Goal: Task Accomplishment & Management: Manage account settings

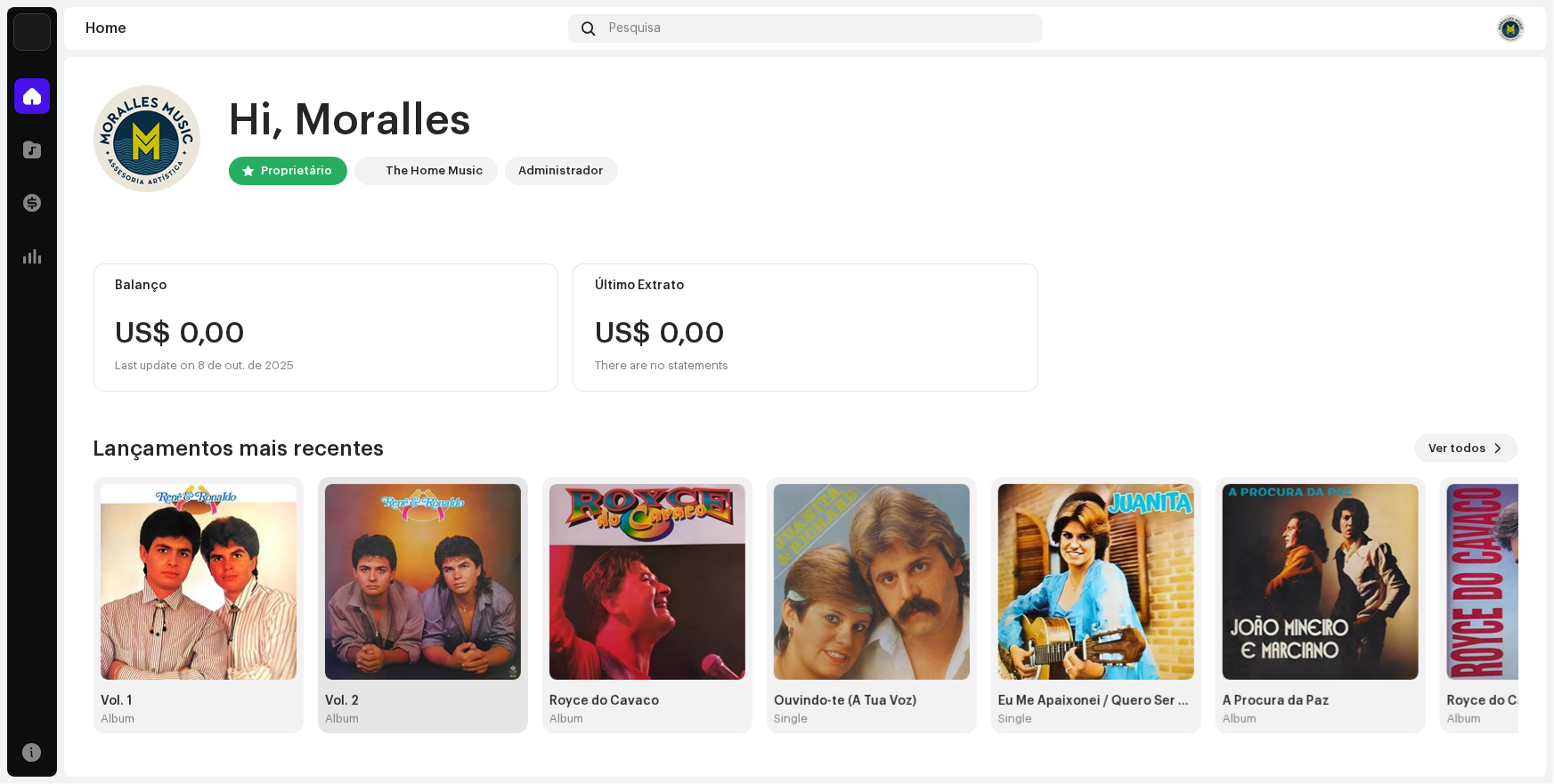
click at [454, 634] on img at bounding box center [424, 582] width 196 height 196
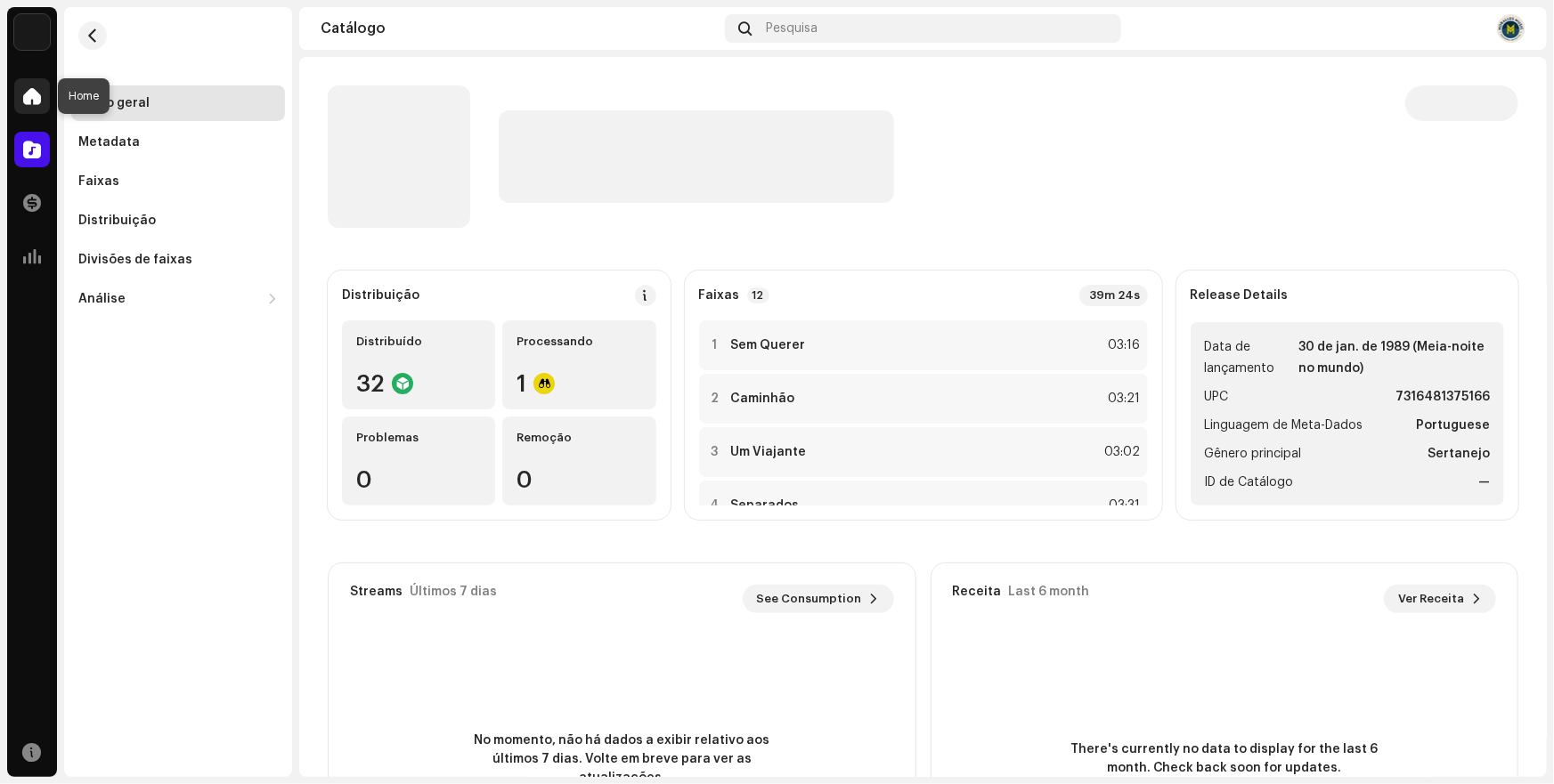
click at [31, 106] on div at bounding box center [32, 96] width 35 height 35
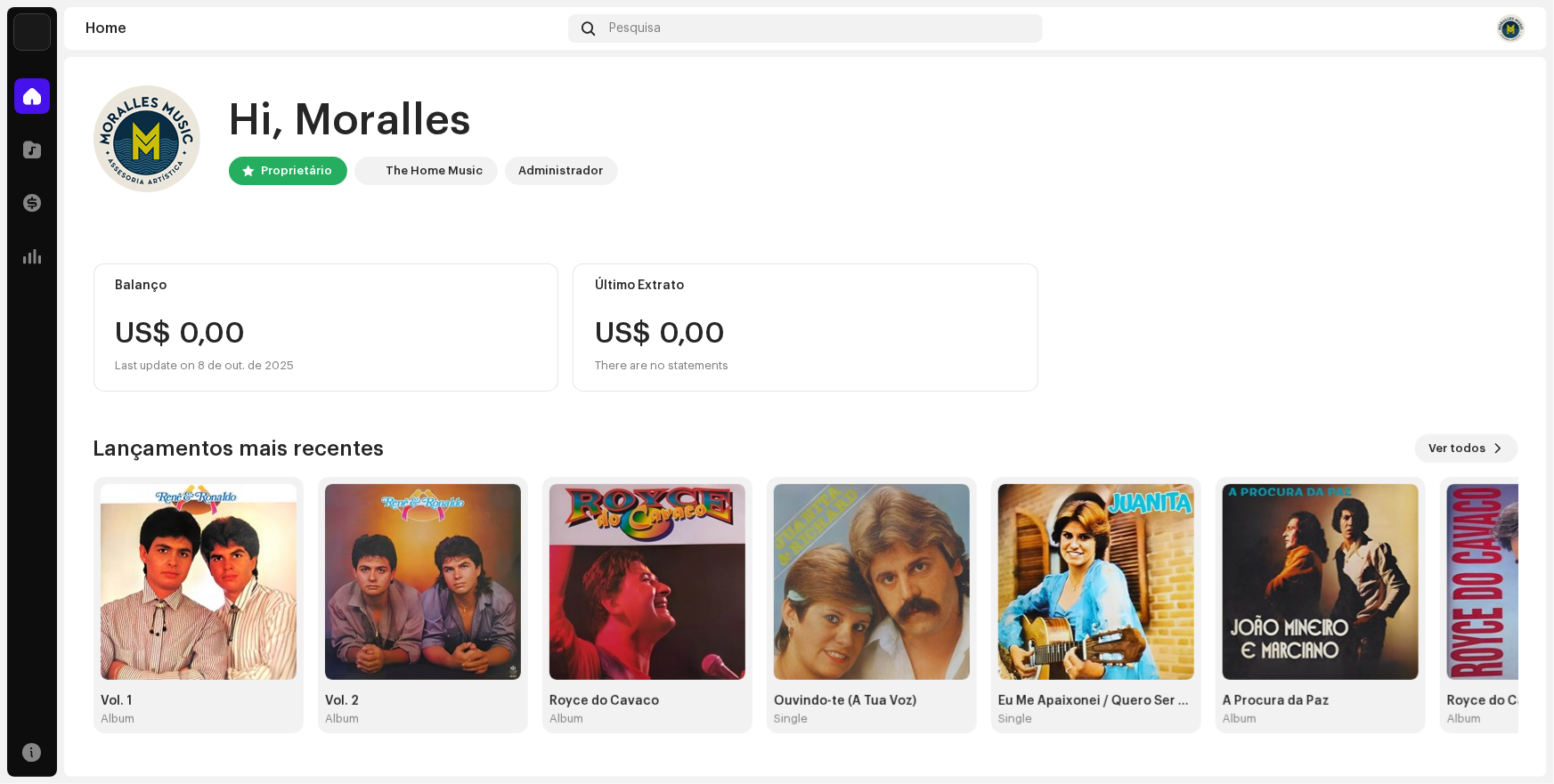
click at [1505, 32] on img at bounding box center [1511, 28] width 28 height 28
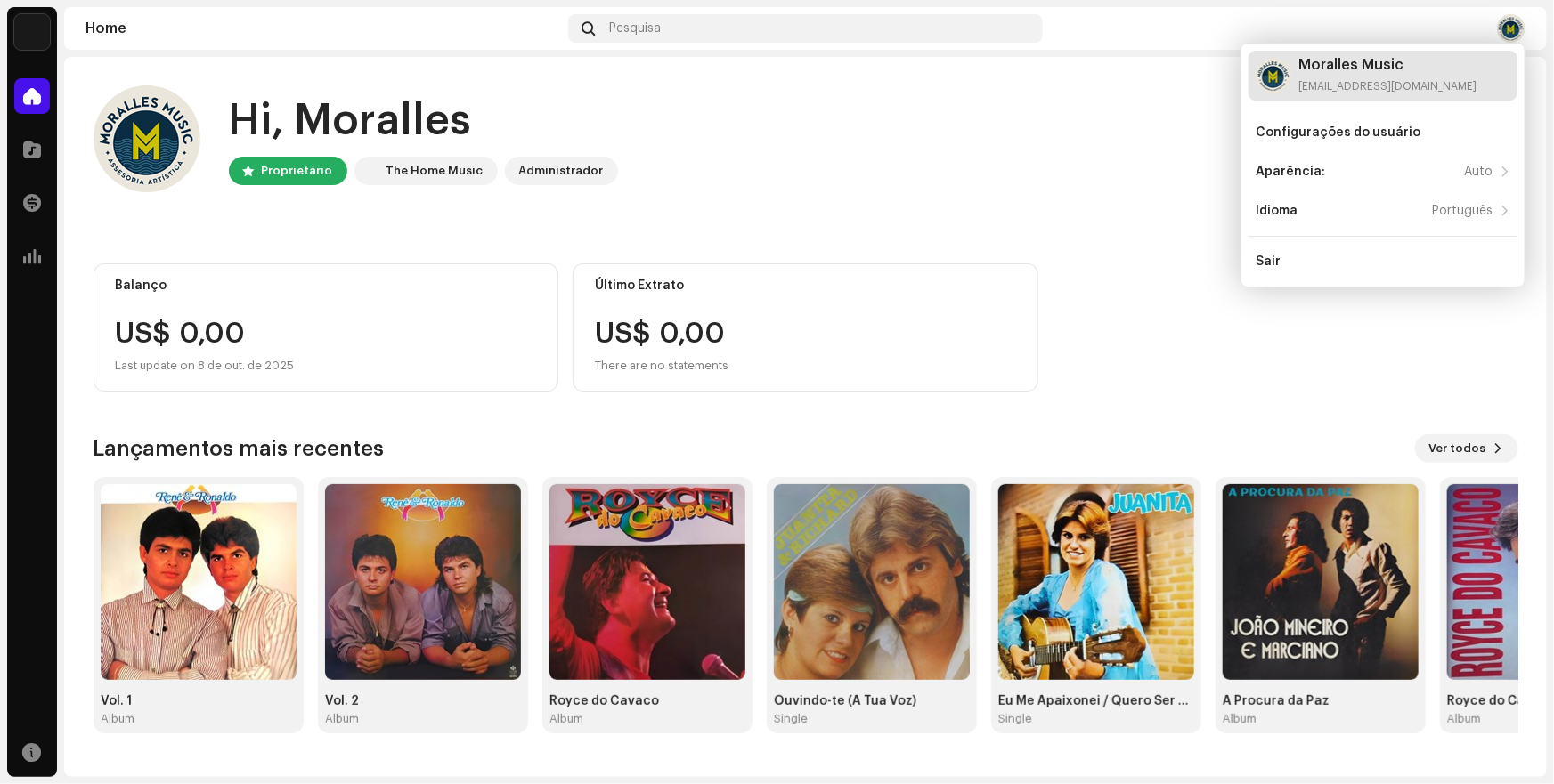
click at [1332, 63] on div "Moralles Music" at bounding box center [1387, 65] width 178 height 15
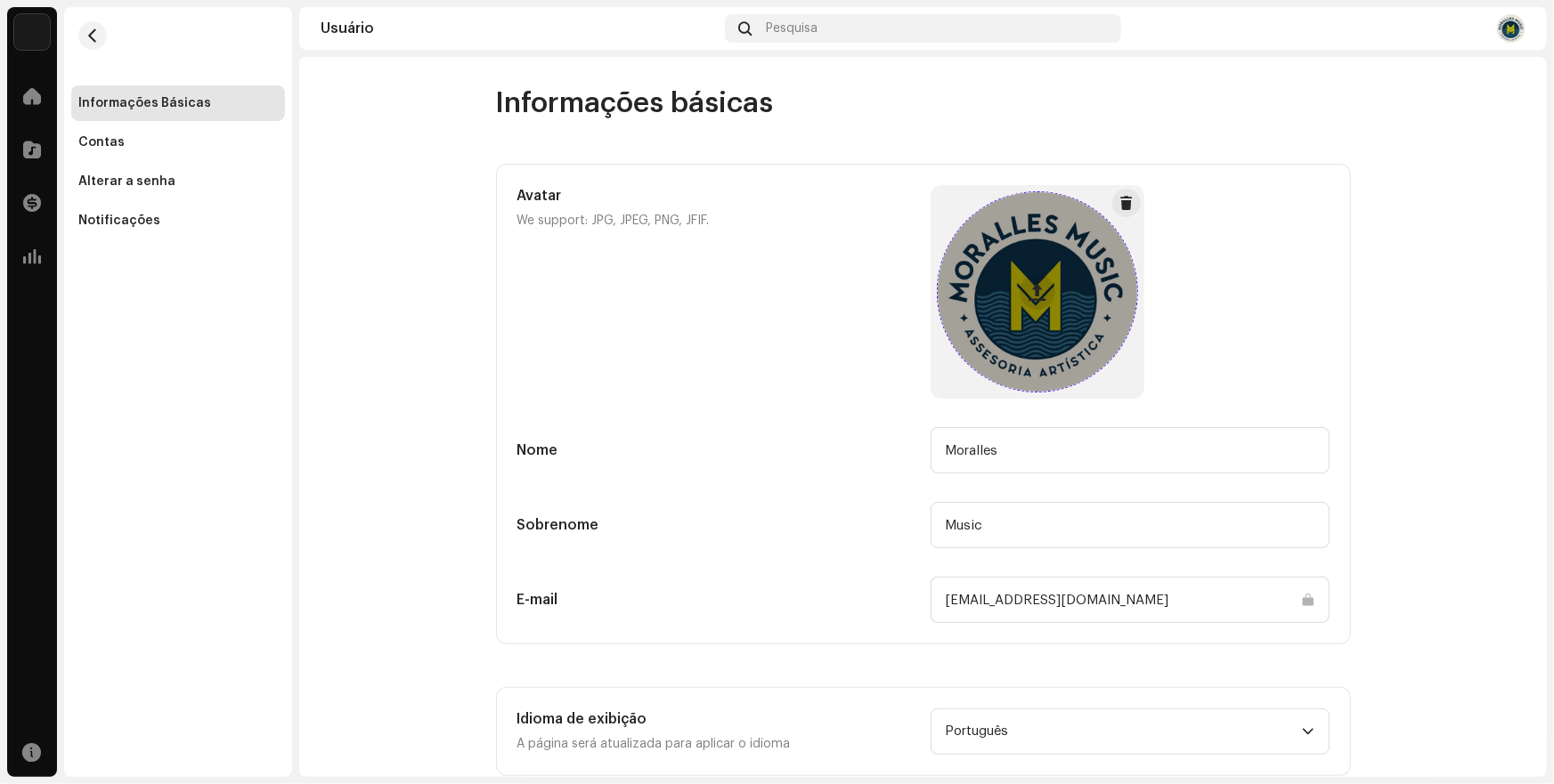
click at [1030, 292] on span at bounding box center [1036, 292] width 17 height 15
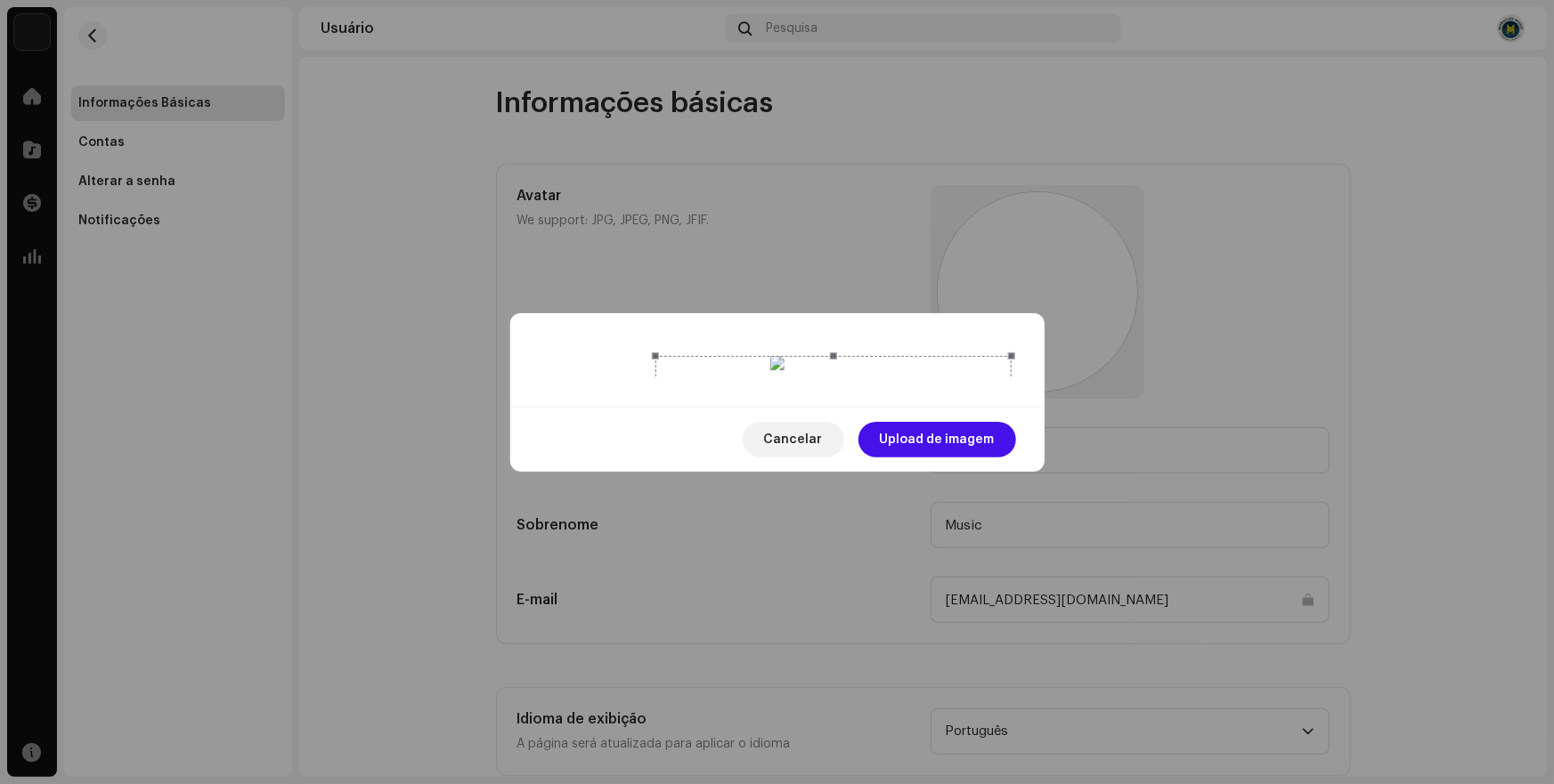
drag, startPoint x: 543, startPoint y: 596, endPoint x: 655, endPoint y: 545, distance: 123.1
click at [655, 373] on div at bounding box center [777, 365] width 469 height 18
drag, startPoint x: 936, startPoint y: 303, endPoint x: 884, endPoint y: 364, distance: 80.2
click at [884, 417] on div at bounding box center [780, 595] width 356 height 356
drag, startPoint x: 960, startPoint y: 188, endPoint x: 914, endPoint y: 249, distance: 76.4
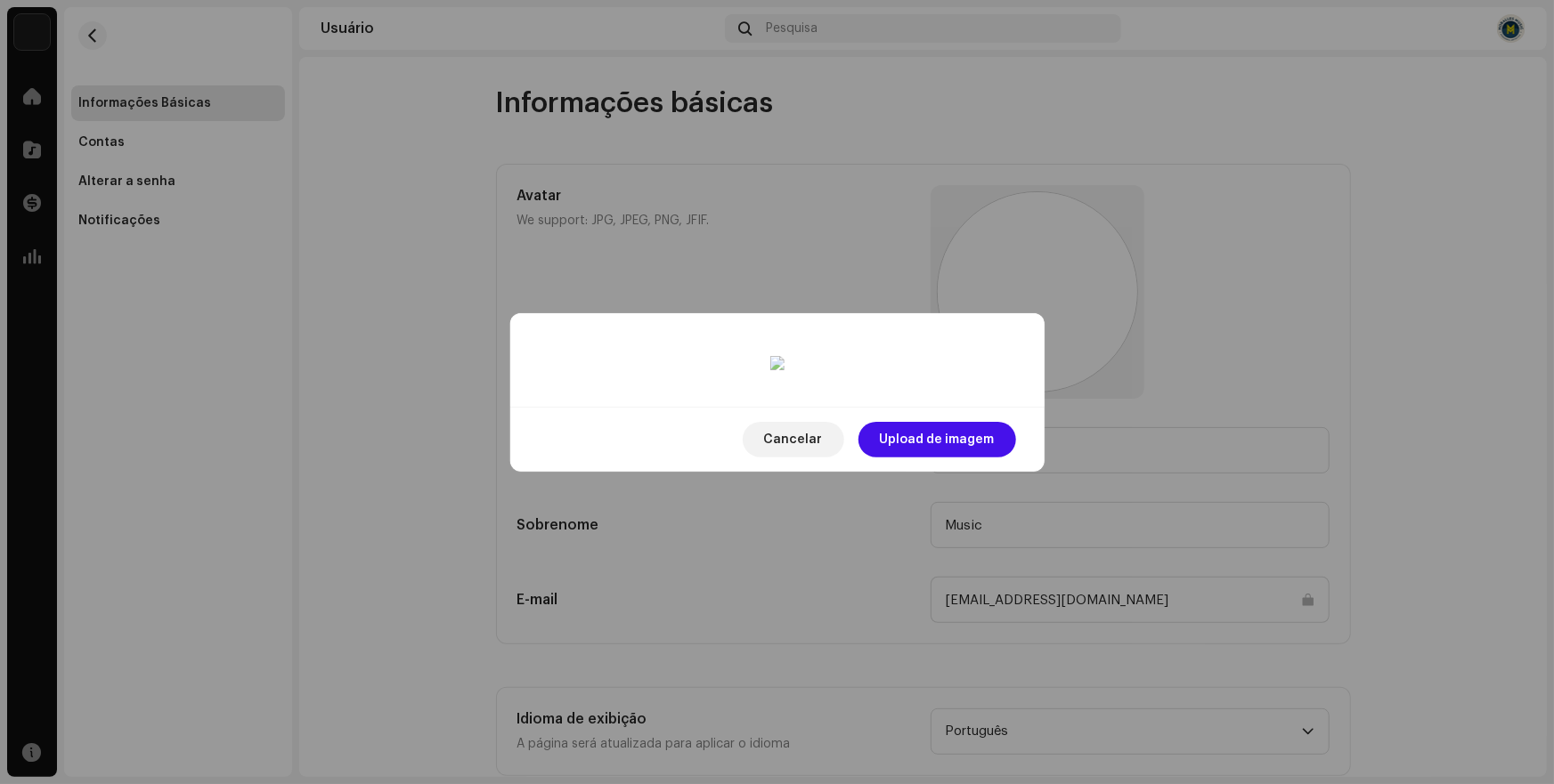
click at [912, 465] on div at bounding box center [757, 618] width 309 height 309
drag, startPoint x: 863, startPoint y: 368, endPoint x: 881, endPoint y: 346, distance: 28.4
click at [881, 443] on div at bounding box center [776, 597] width 309 height 309
drag, startPoint x: 622, startPoint y: 525, endPoint x: 655, endPoint y: 501, distance: 40.8
click at [655, 712] on span at bounding box center [651, 723] width 22 height 22
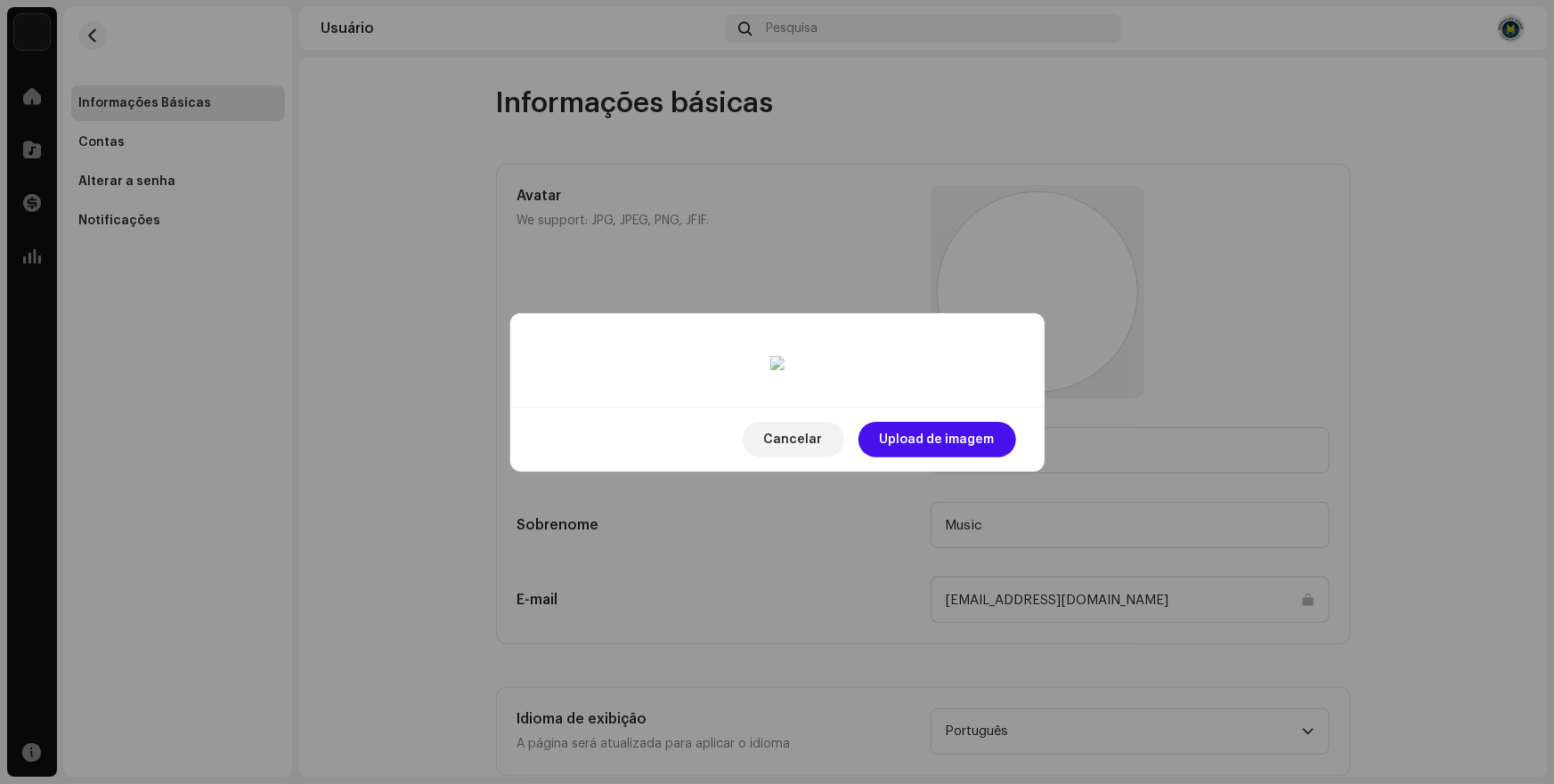
drag, startPoint x: 782, startPoint y: 373, endPoint x: 768, endPoint y: 387, distance: 19.8
click at [768, 458] on div at bounding box center [777, 596] width 276 height 276
click at [931, 458] on span "Upload de imagem" at bounding box center [936, 440] width 115 height 35
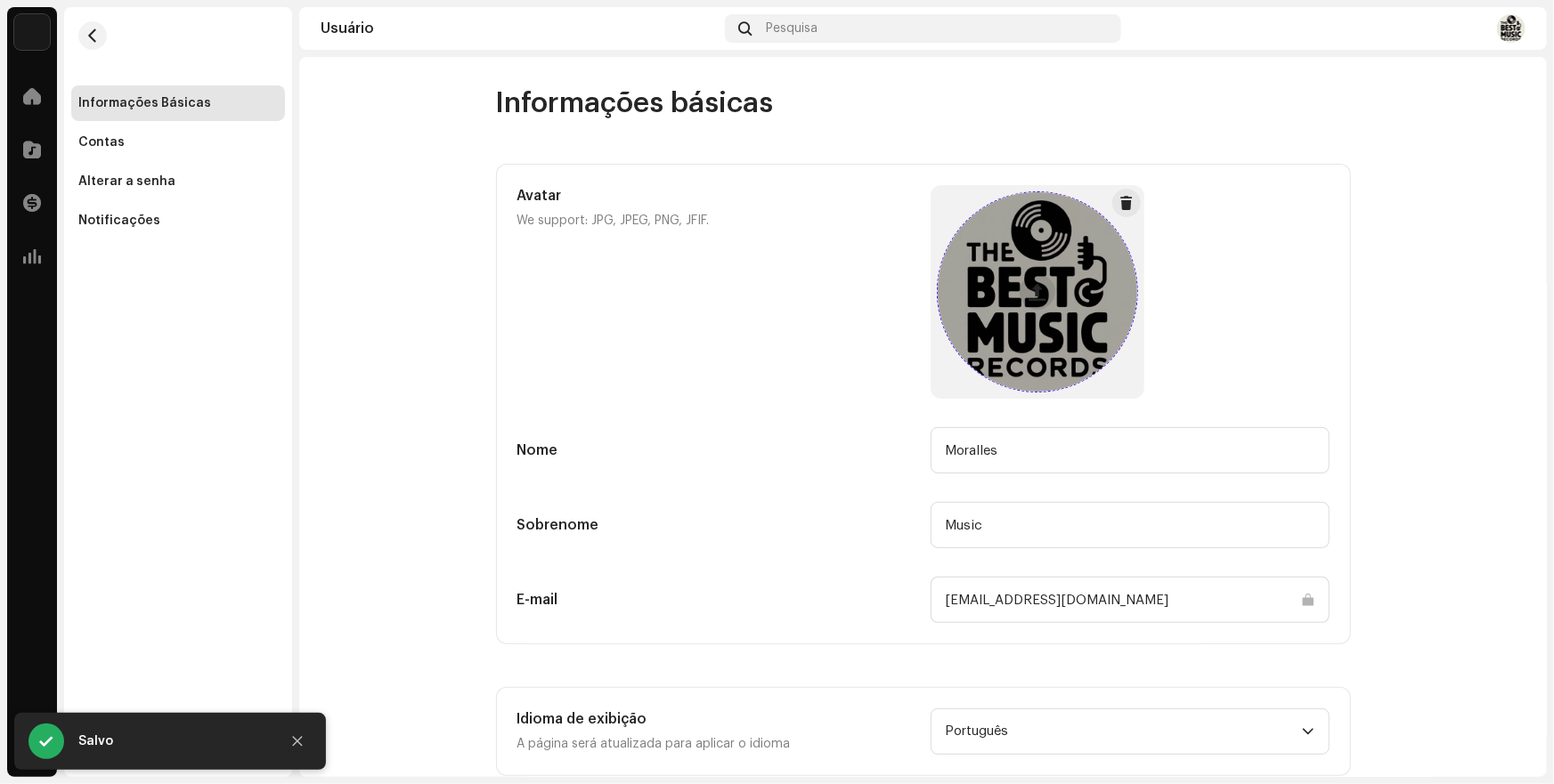
click at [1033, 296] on span at bounding box center [1036, 292] width 17 height 15
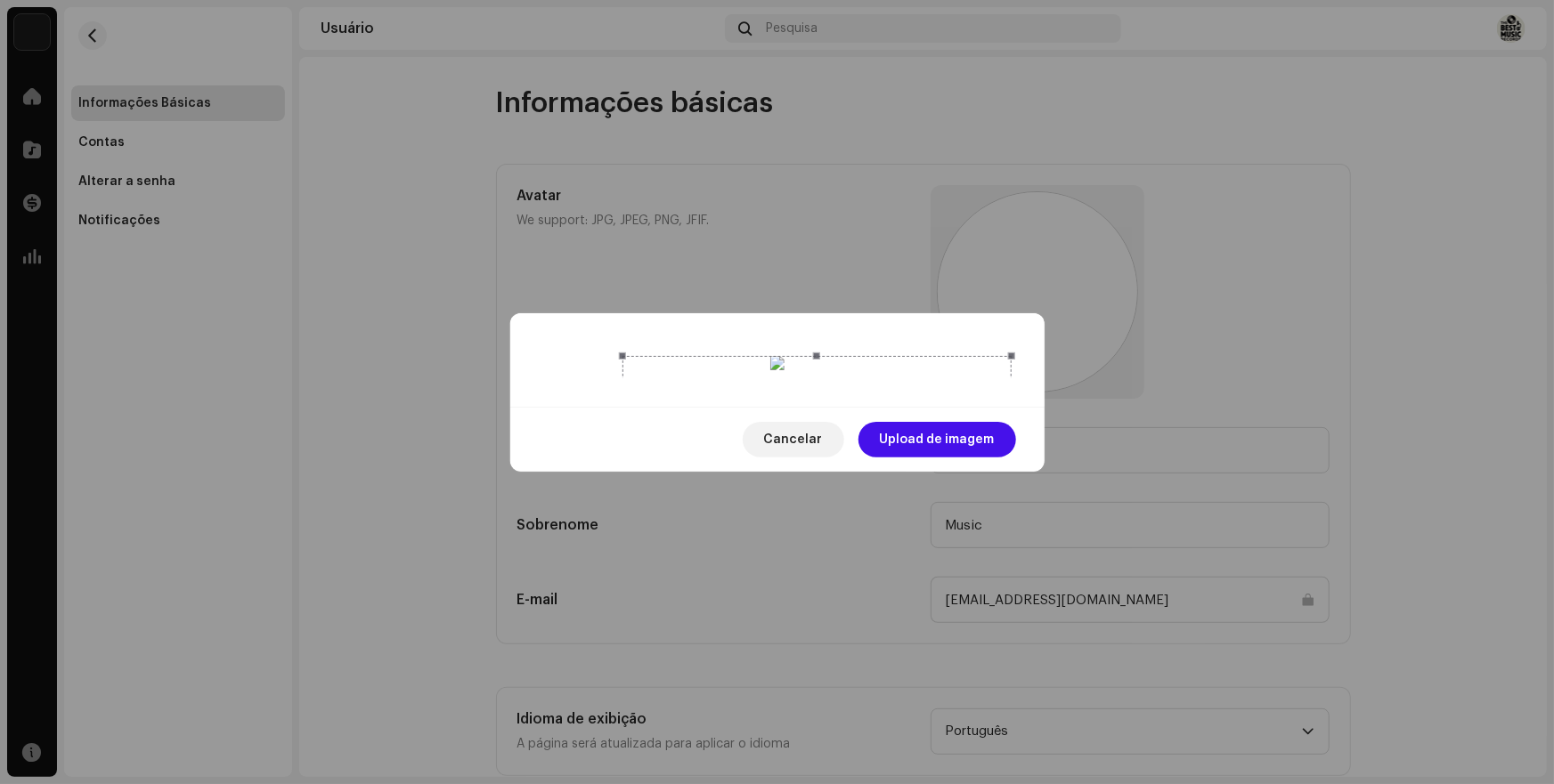
drag, startPoint x: 544, startPoint y: 596, endPoint x: 624, endPoint y: 553, distance: 90.8
click at [624, 373] on div at bounding box center [777, 365] width 469 height 18
drag, startPoint x: 828, startPoint y: 450, endPoint x: 789, endPoint y: 498, distance: 61.8
click at [789, 498] on div at bounding box center [777, 598] width 389 height 389
drag, startPoint x: 973, startPoint y: 567, endPoint x: 862, endPoint y: 419, distance: 185.0
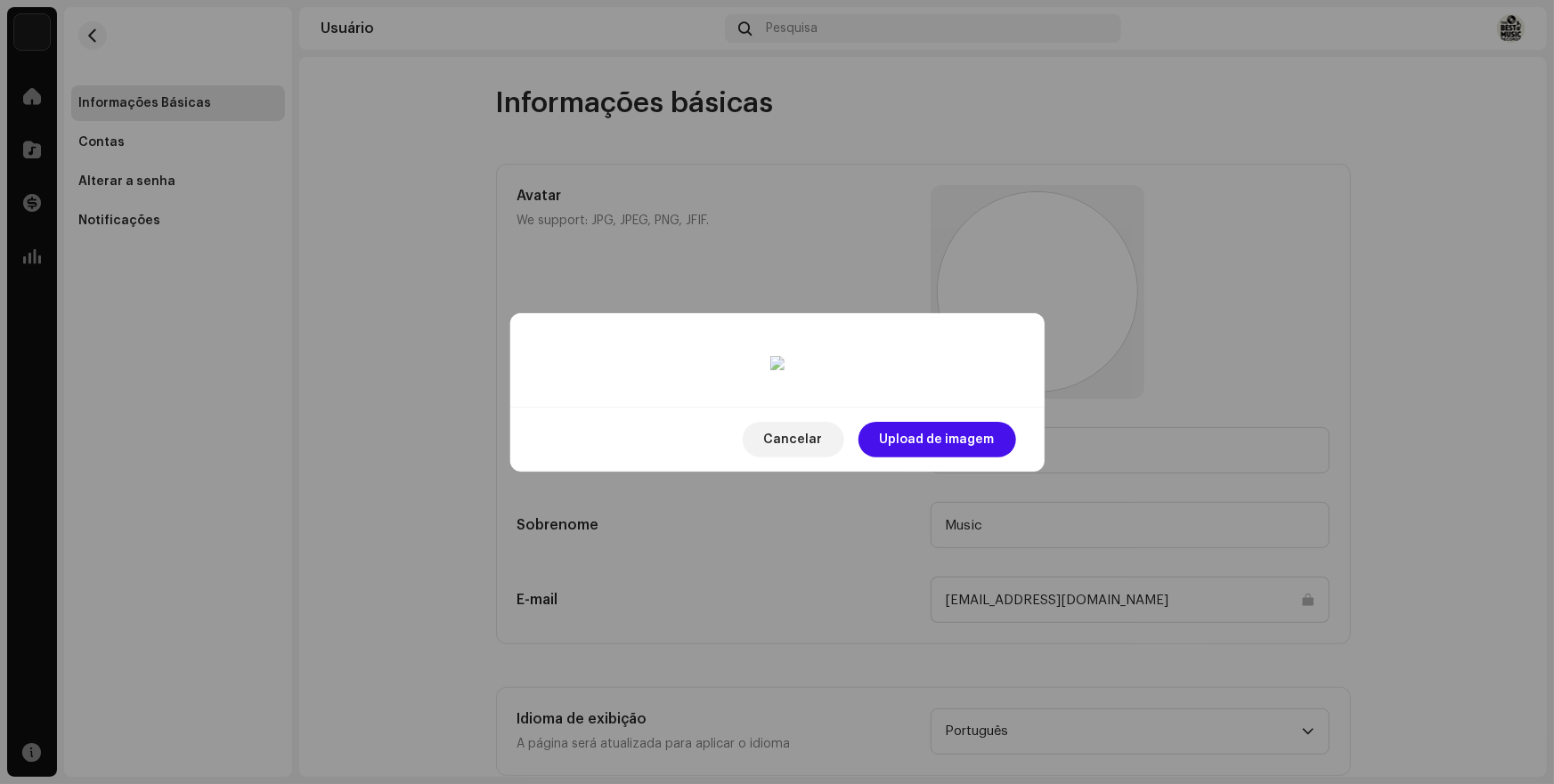
click at [915, 373] on div at bounding box center [777, 365] width 469 height 18
drag, startPoint x: 858, startPoint y: 383, endPoint x: 886, endPoint y: 405, distance: 35.6
click at [886, 427] on div at bounding box center [777, 593] width 331 height 331
click at [956, 458] on span "Upload de imagem" at bounding box center [936, 440] width 115 height 35
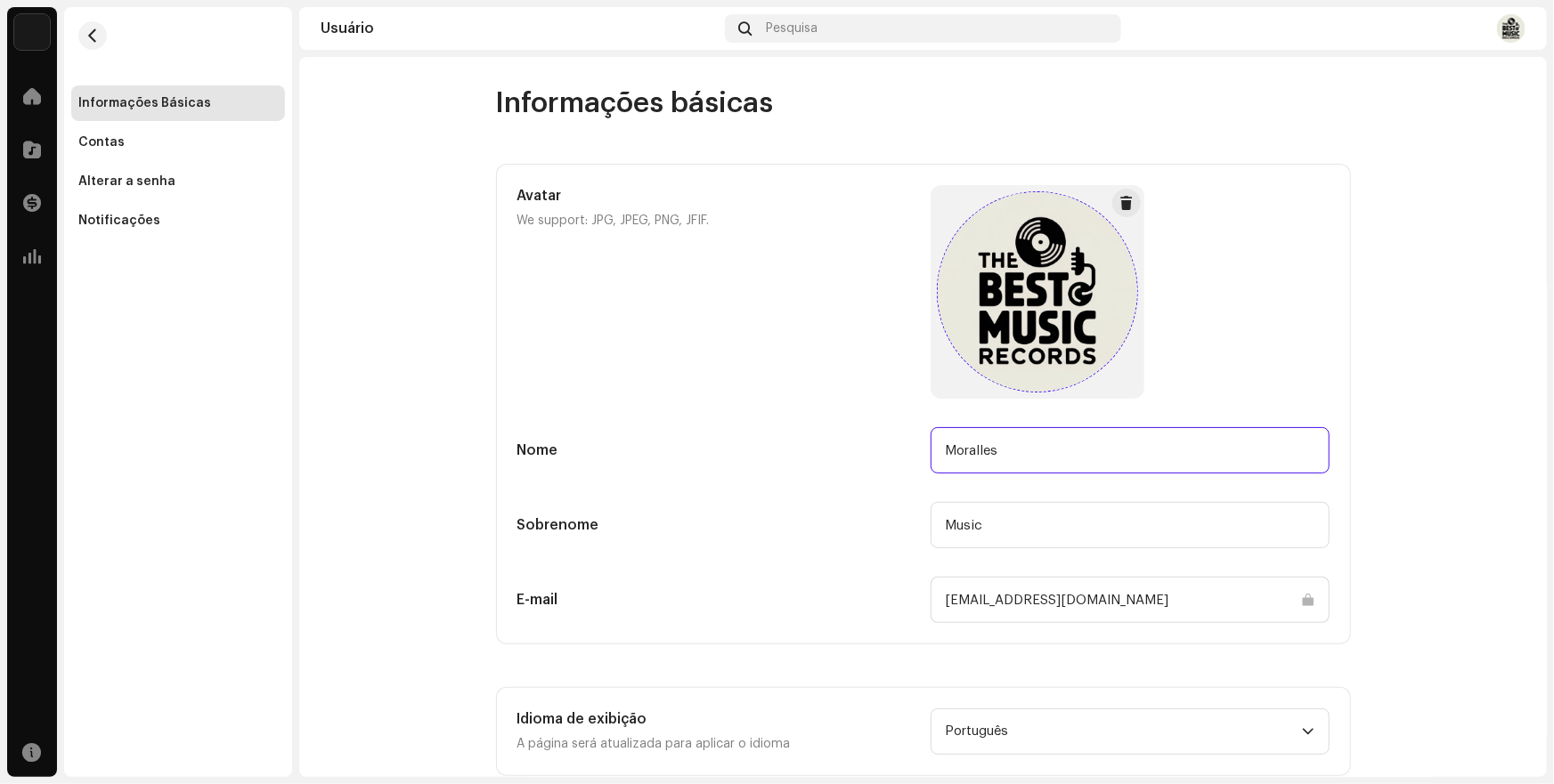
drag, startPoint x: 1008, startPoint y: 448, endPoint x: 875, endPoint y: 448, distance: 133.0
click at [877, 448] on div "Nome Moralles" at bounding box center [924, 450] width 812 height 46
drag, startPoint x: 1060, startPoint y: 443, endPoint x: 1020, endPoint y: 461, distance: 43.9
click at [1060, 444] on input "Moralles" at bounding box center [1129, 450] width 399 height 46
click at [1008, 462] on input "Moralles" at bounding box center [1129, 450] width 399 height 46
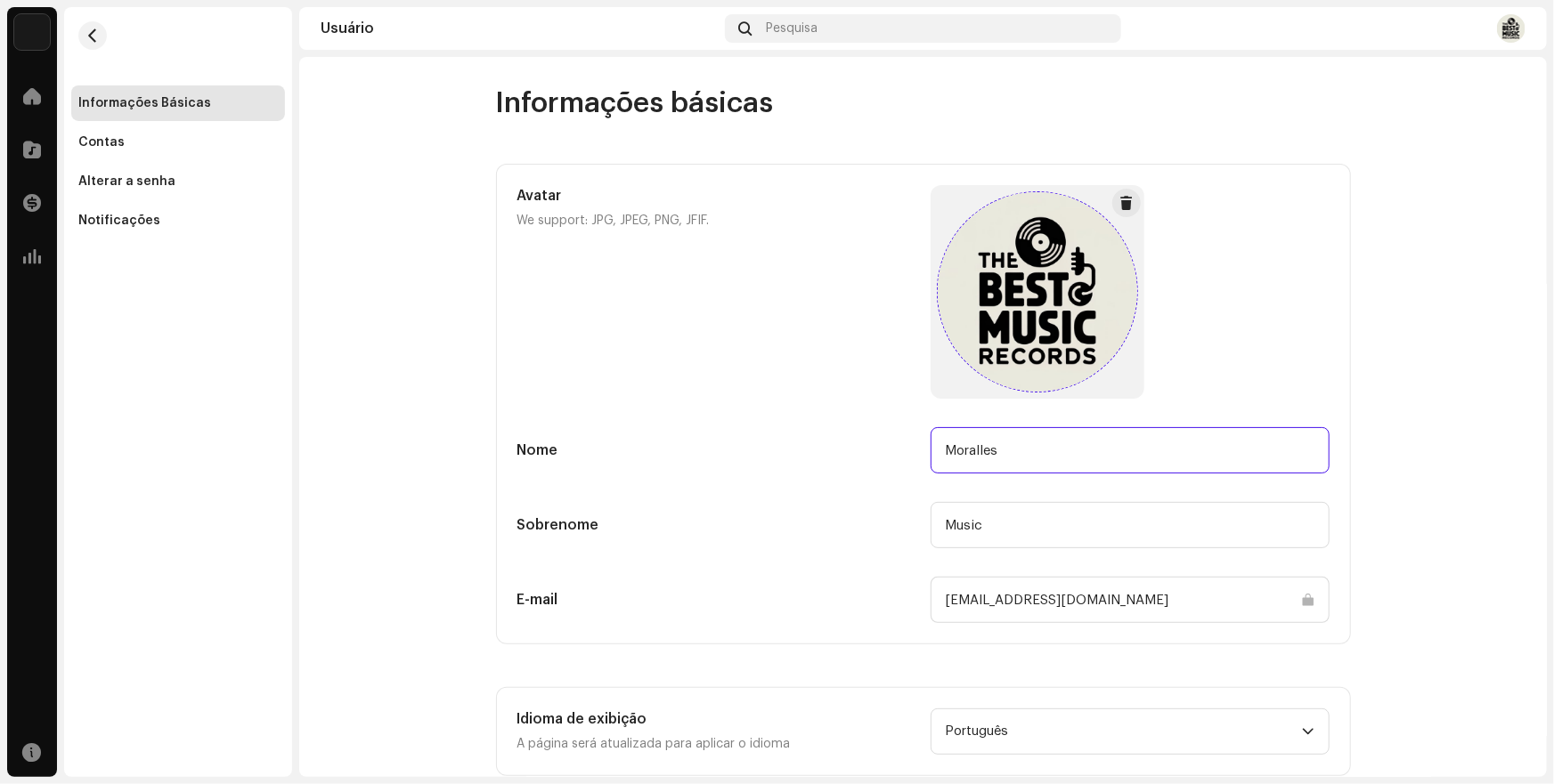
drag, startPoint x: 1004, startPoint y: 456, endPoint x: 697, endPoint y: 469, distance: 307.3
click at [724, 475] on div "Avatar We support: JPG, JPEG, PNG, JFIF. Nome Moralles Sobrenome Music E-mail […" at bounding box center [924, 404] width 812 height 438
type input "t"
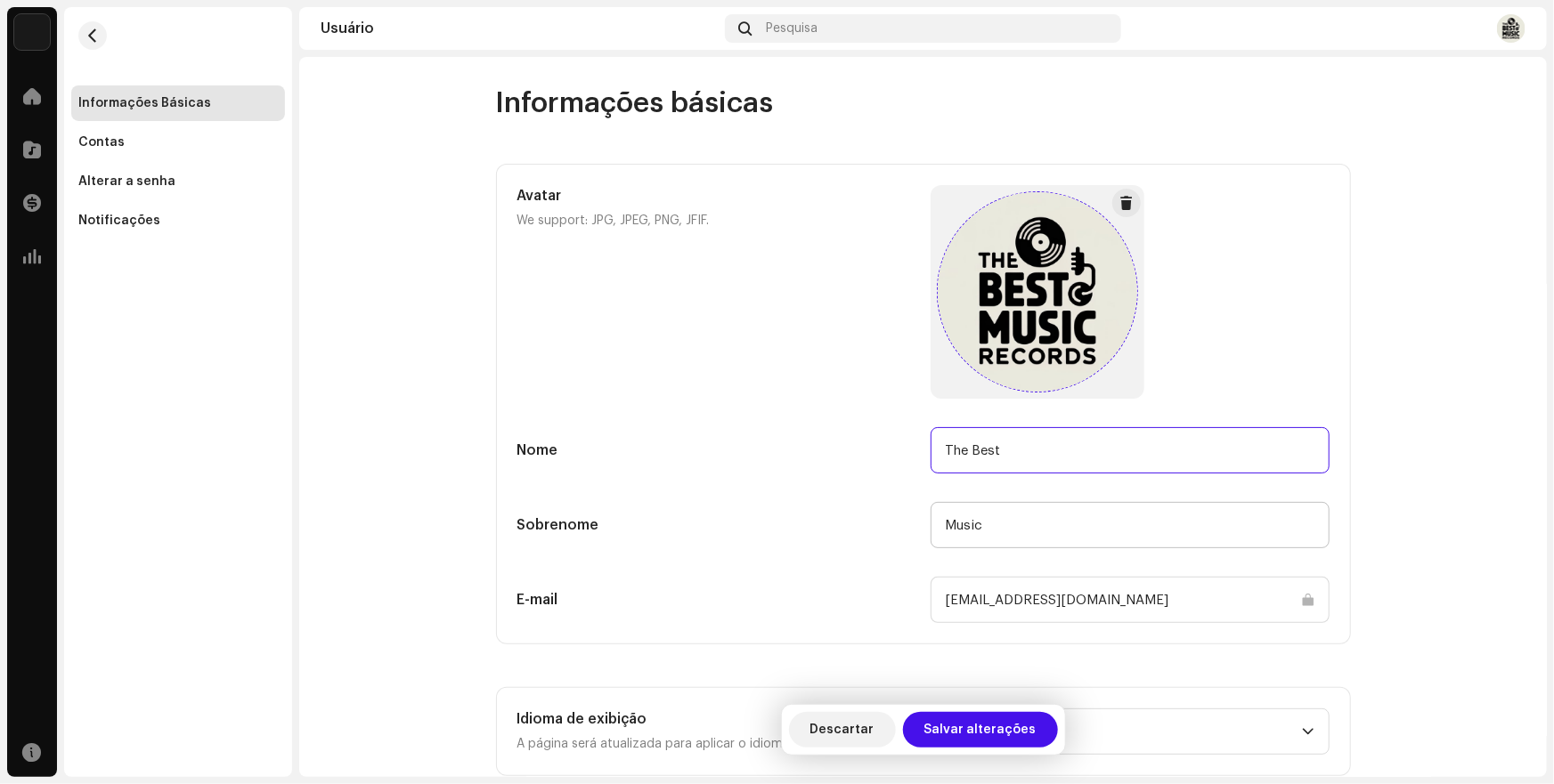
type input "The Best"
drag, startPoint x: 989, startPoint y: 525, endPoint x: 1166, endPoint y: 507, distance: 177.9
click at [998, 525] on input "Music" at bounding box center [1129, 524] width 399 height 46
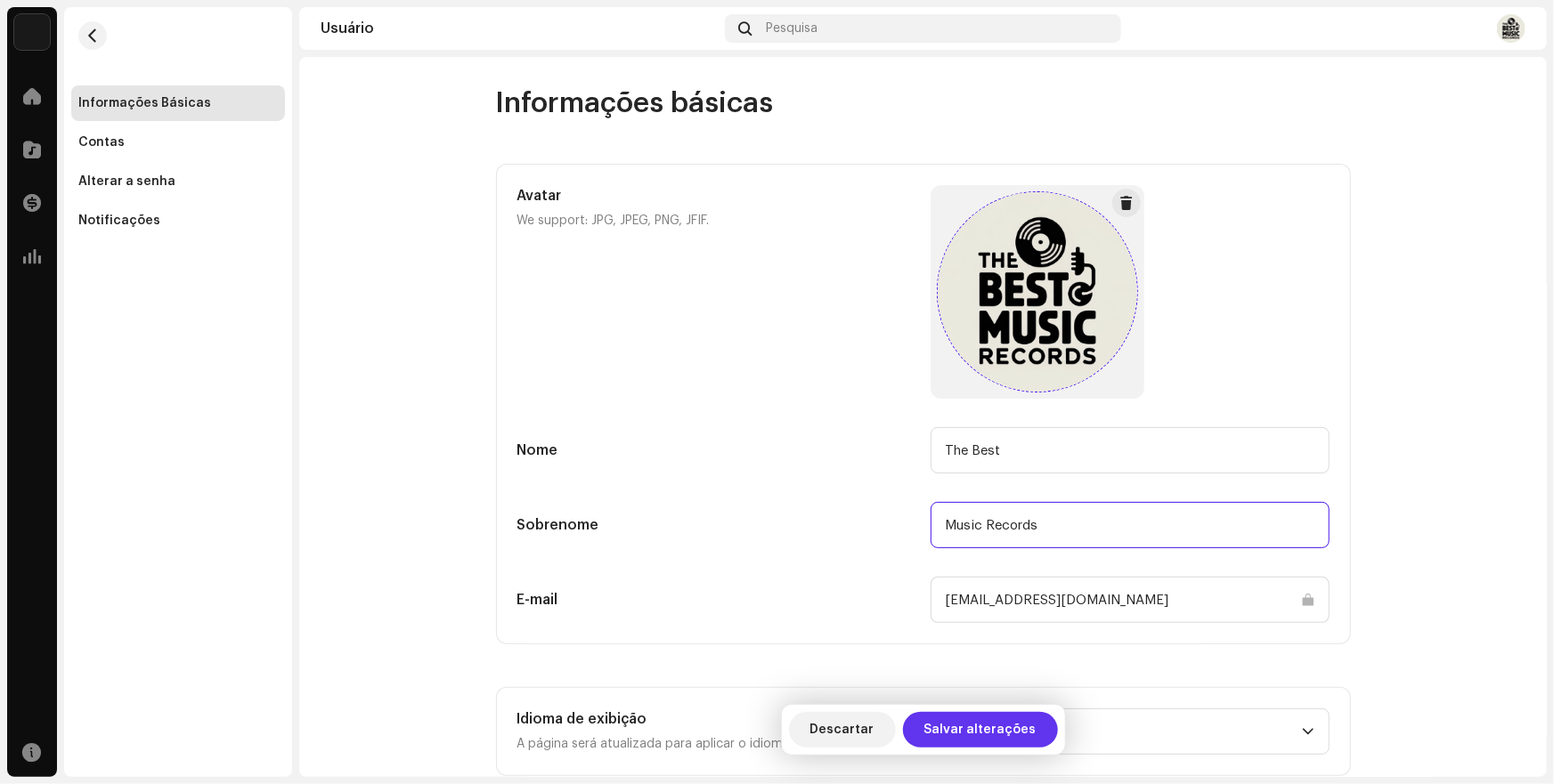
type input "Music Records"
click at [978, 730] on span "Salvar alterações" at bounding box center [980, 730] width 112 height 35
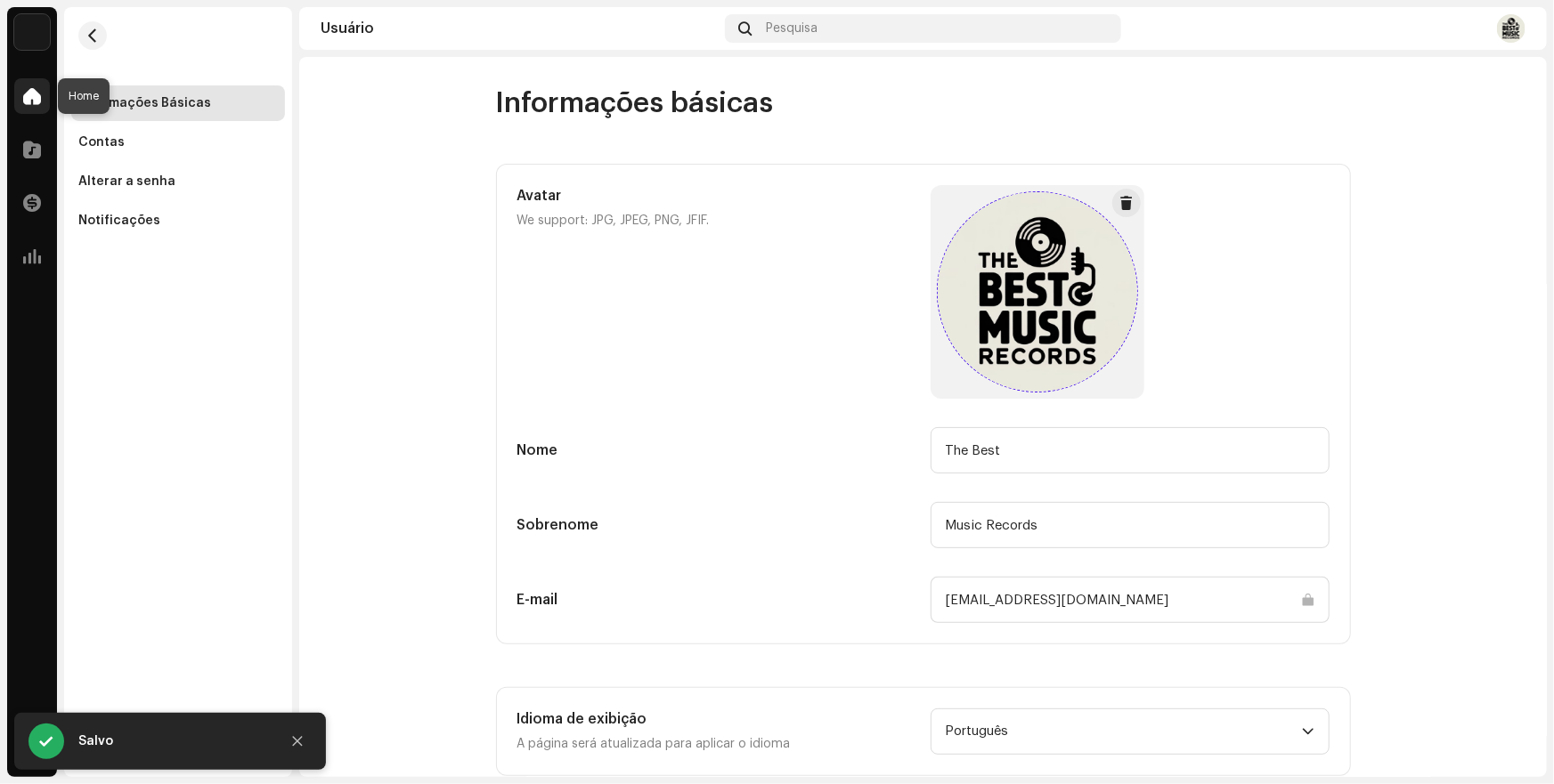
click at [25, 97] on span at bounding box center [32, 96] width 18 height 15
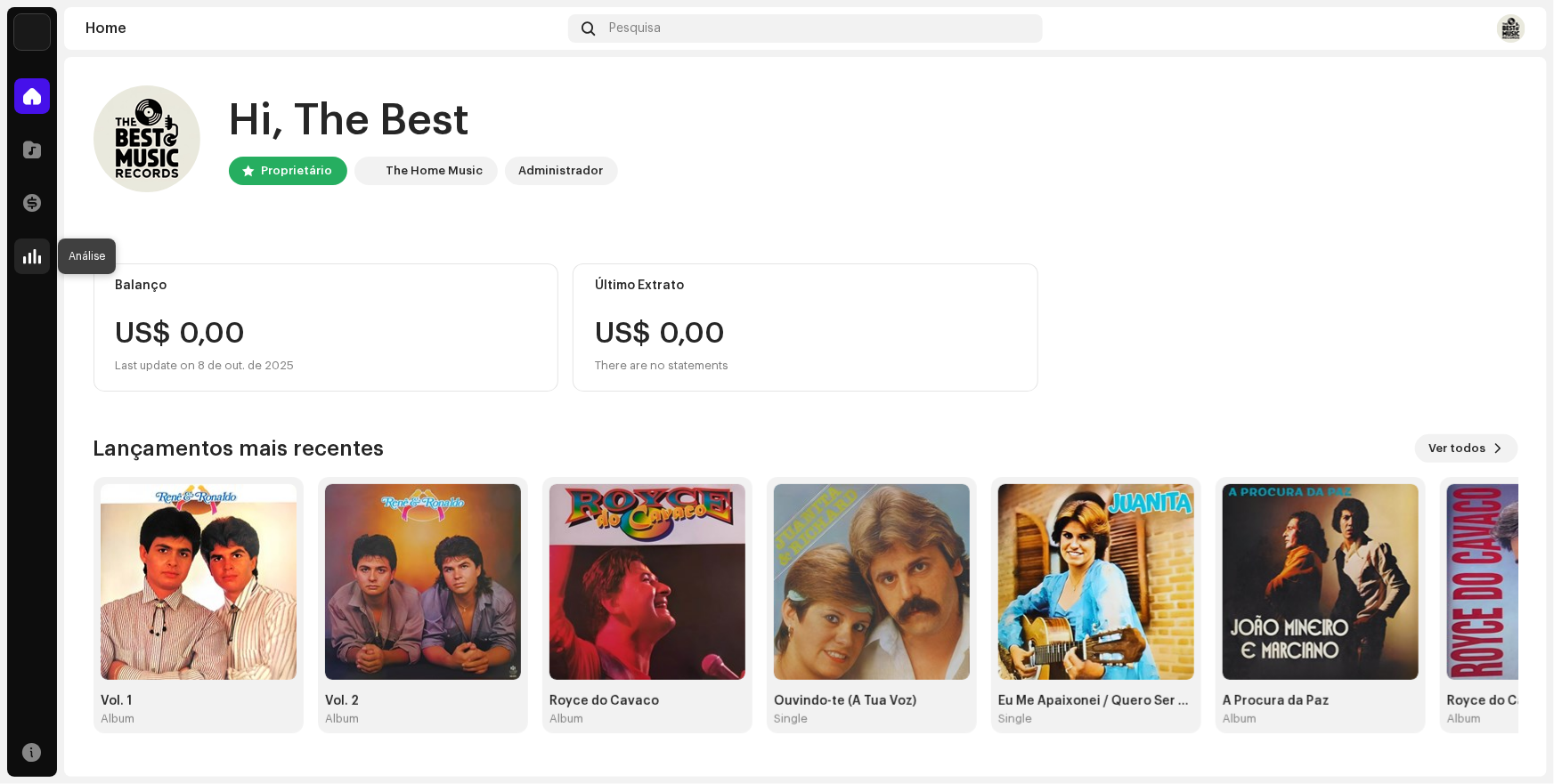
click at [30, 257] on span at bounding box center [32, 256] width 18 height 15
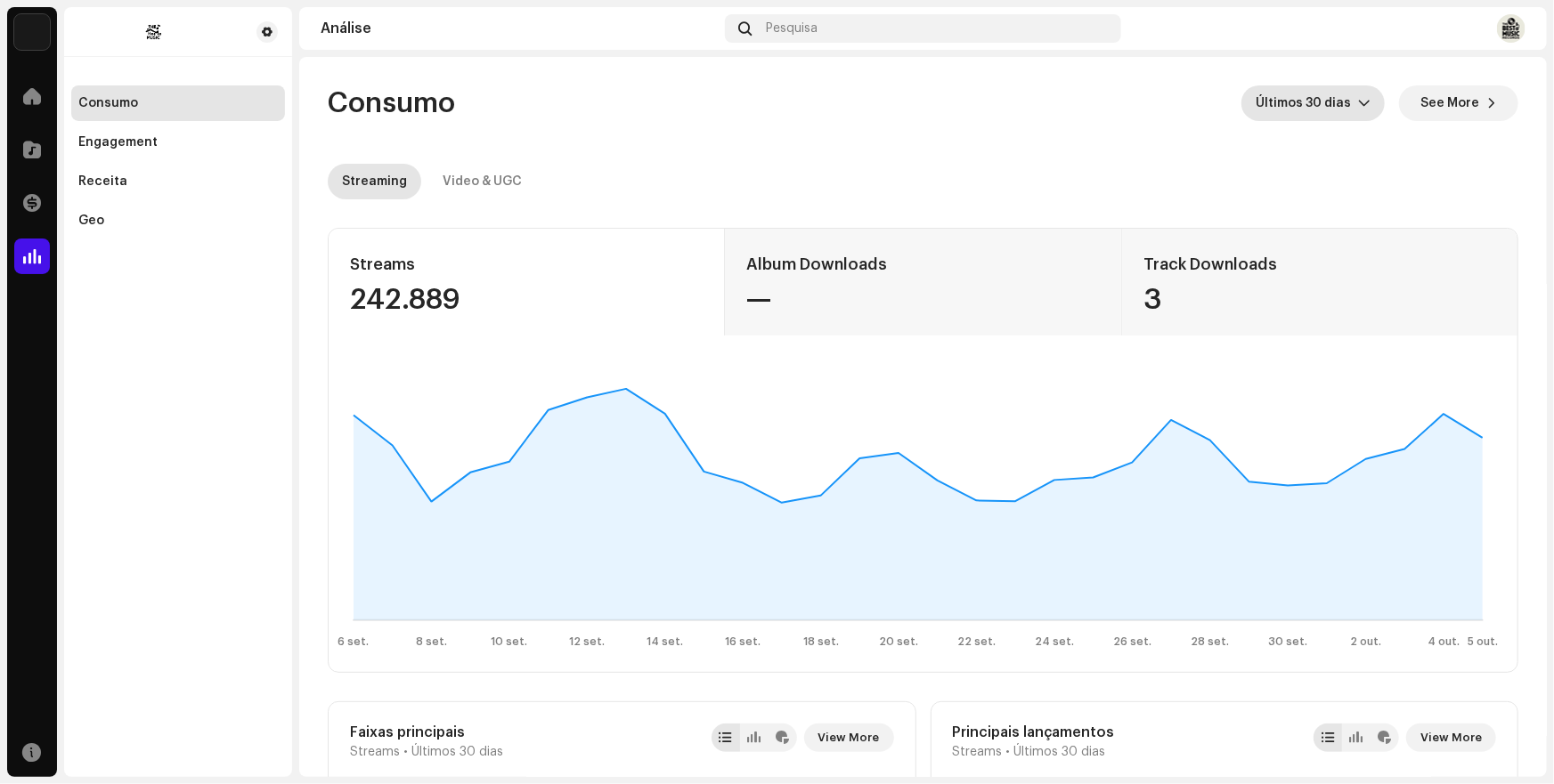
click at [1358, 102] on icon "dropdown trigger" at bounding box center [1364, 103] width 13 height 13
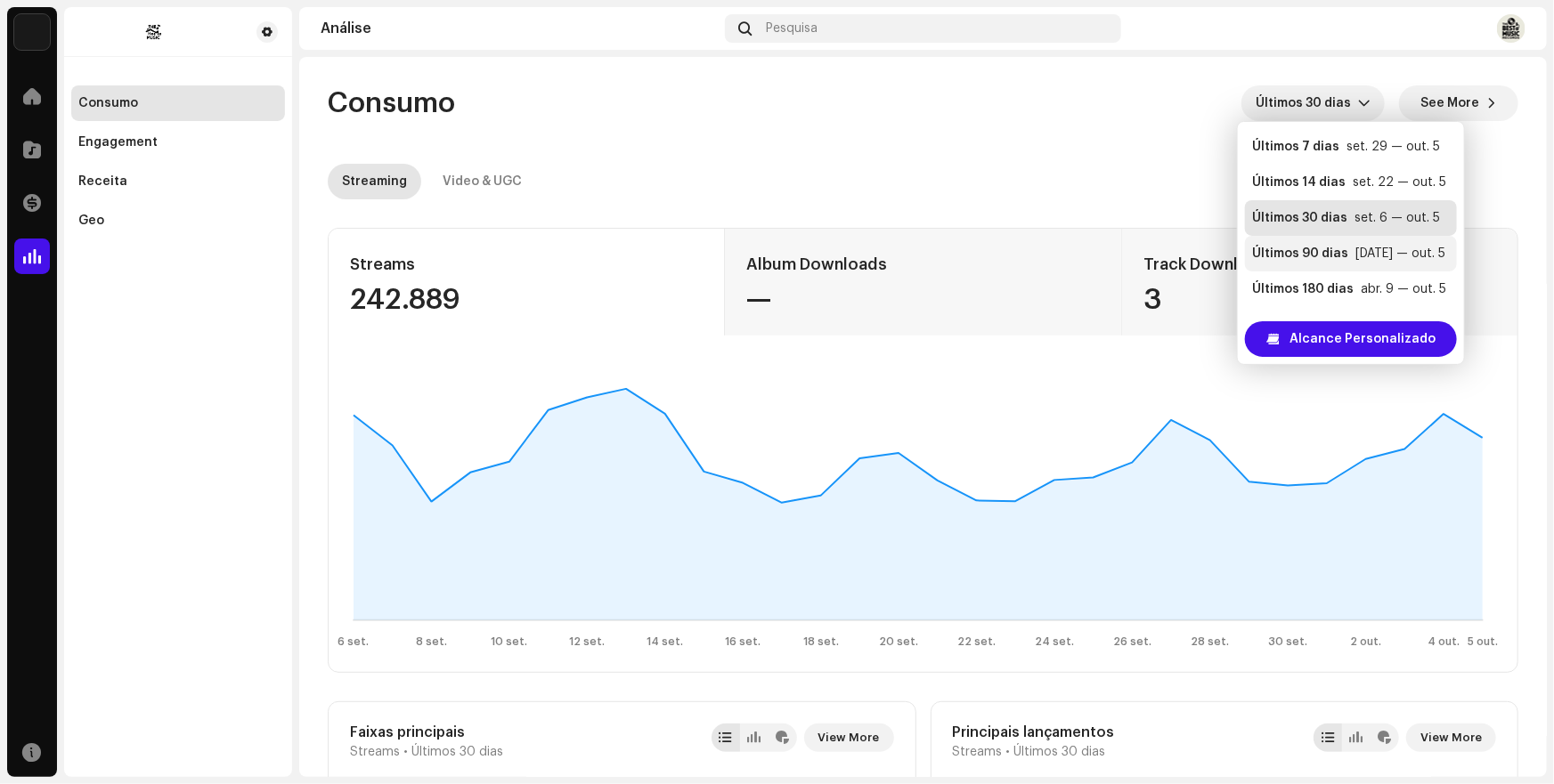
click at [1300, 250] on div "Últimos 90 dias" at bounding box center [1300, 254] width 96 height 18
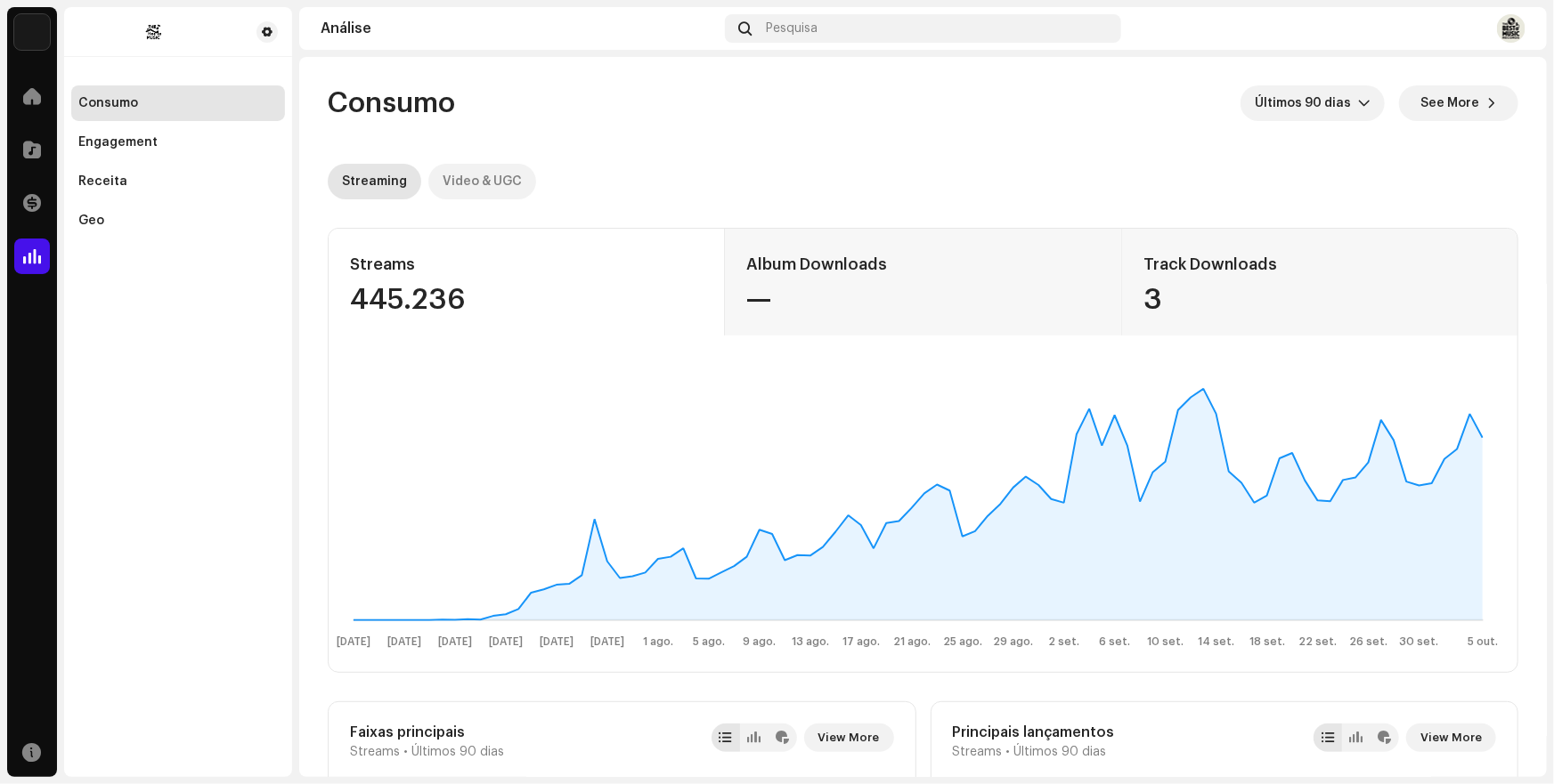
click at [479, 173] on div "Video & UGC" at bounding box center [481, 181] width 79 height 35
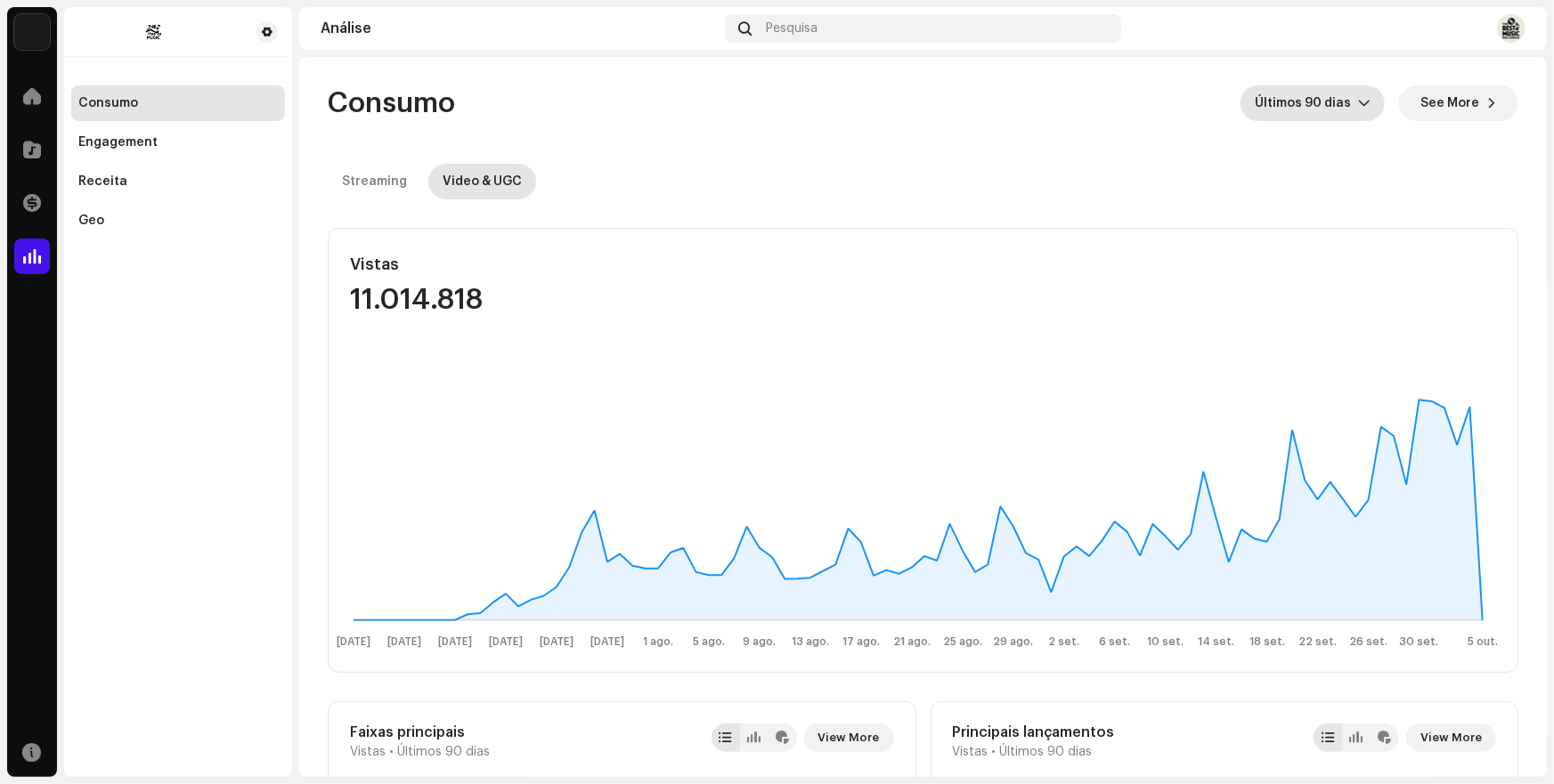
click at [1361, 102] on icon "dropdown trigger" at bounding box center [1364, 104] width 11 height 6
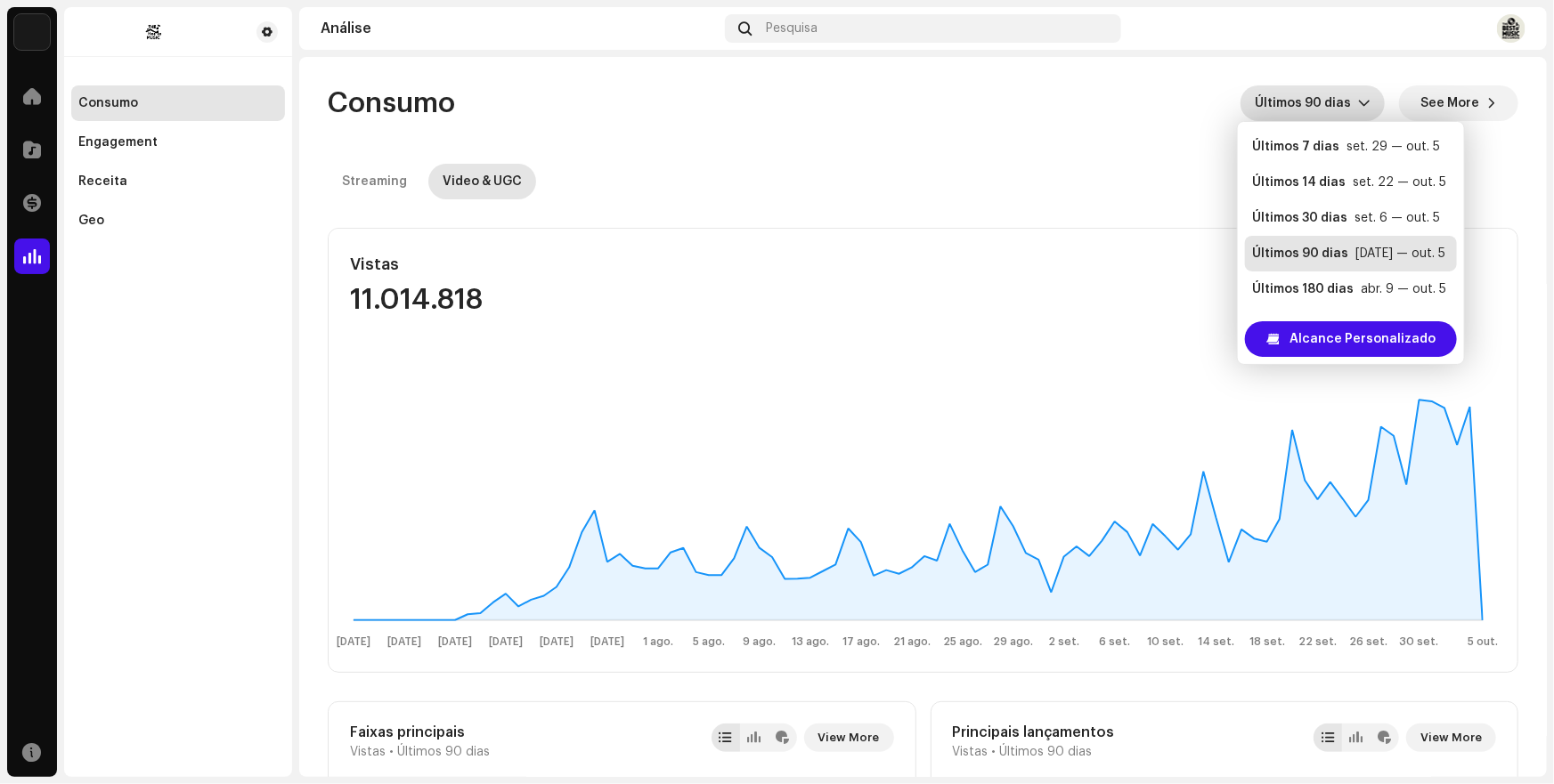
click at [1318, 215] on div "Últimos 30 dias" at bounding box center [1299, 218] width 95 height 18
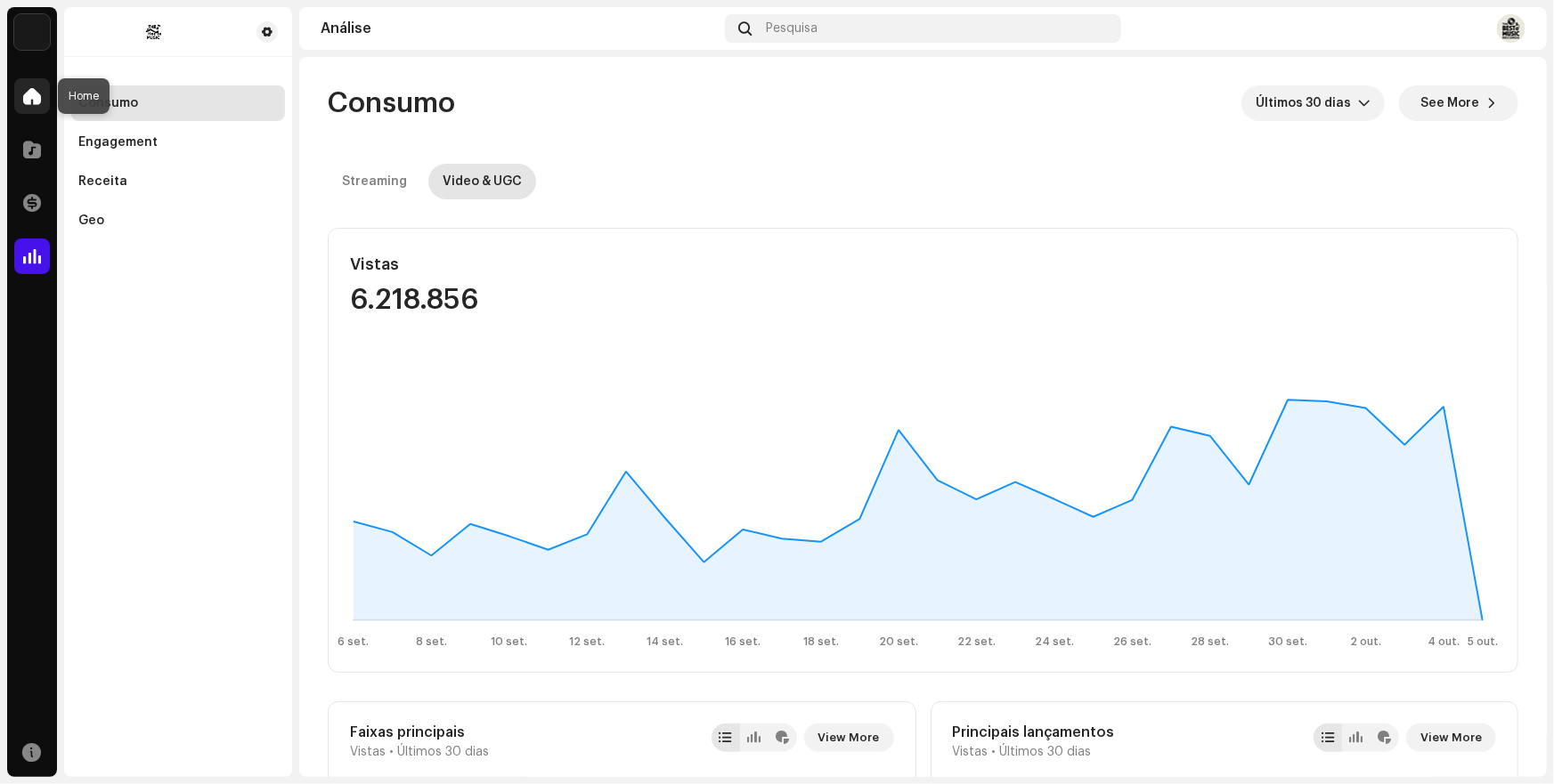
click at [27, 96] on span at bounding box center [32, 96] width 18 height 15
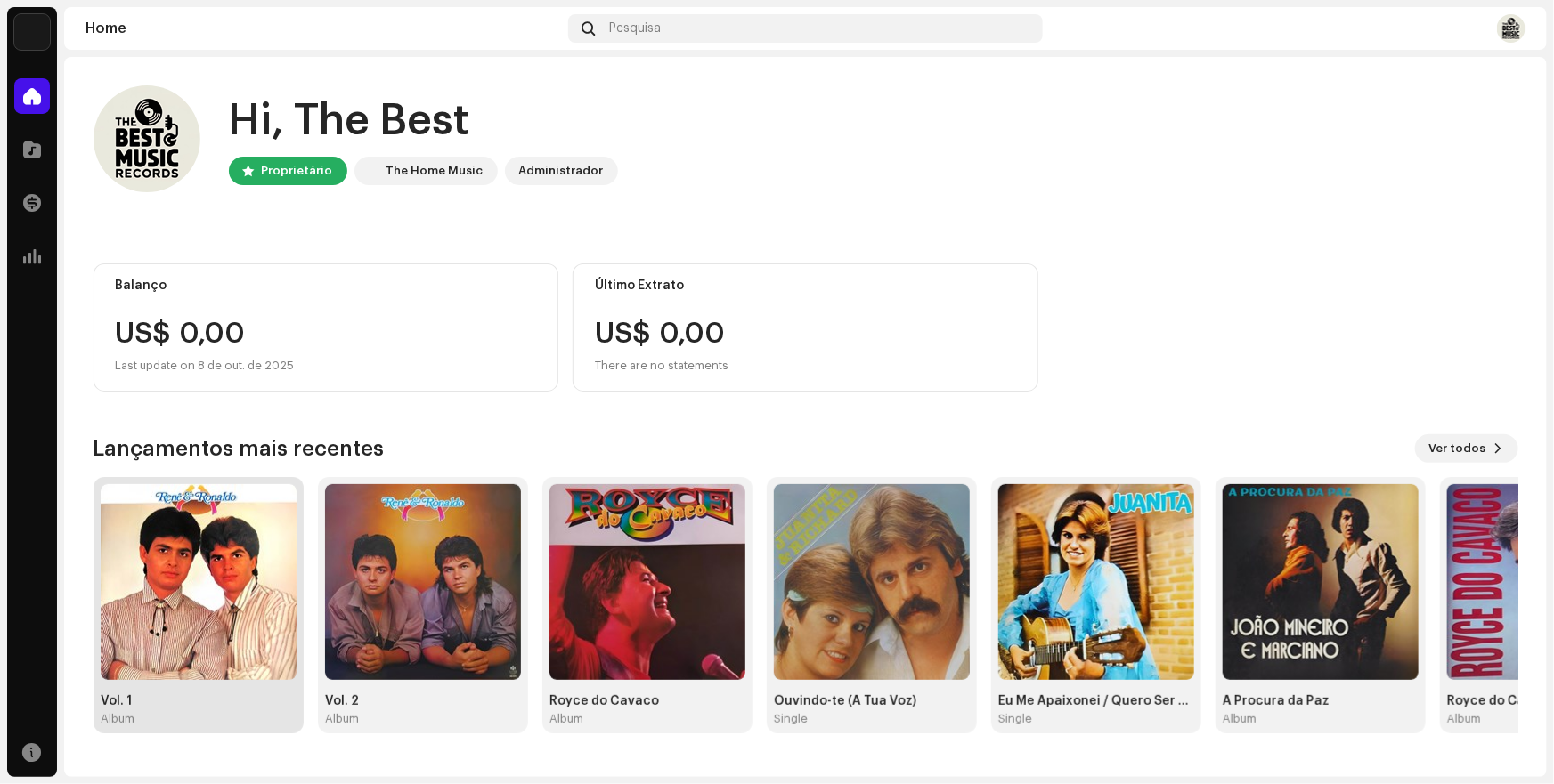
click at [223, 611] on img at bounding box center [199, 582] width 196 height 196
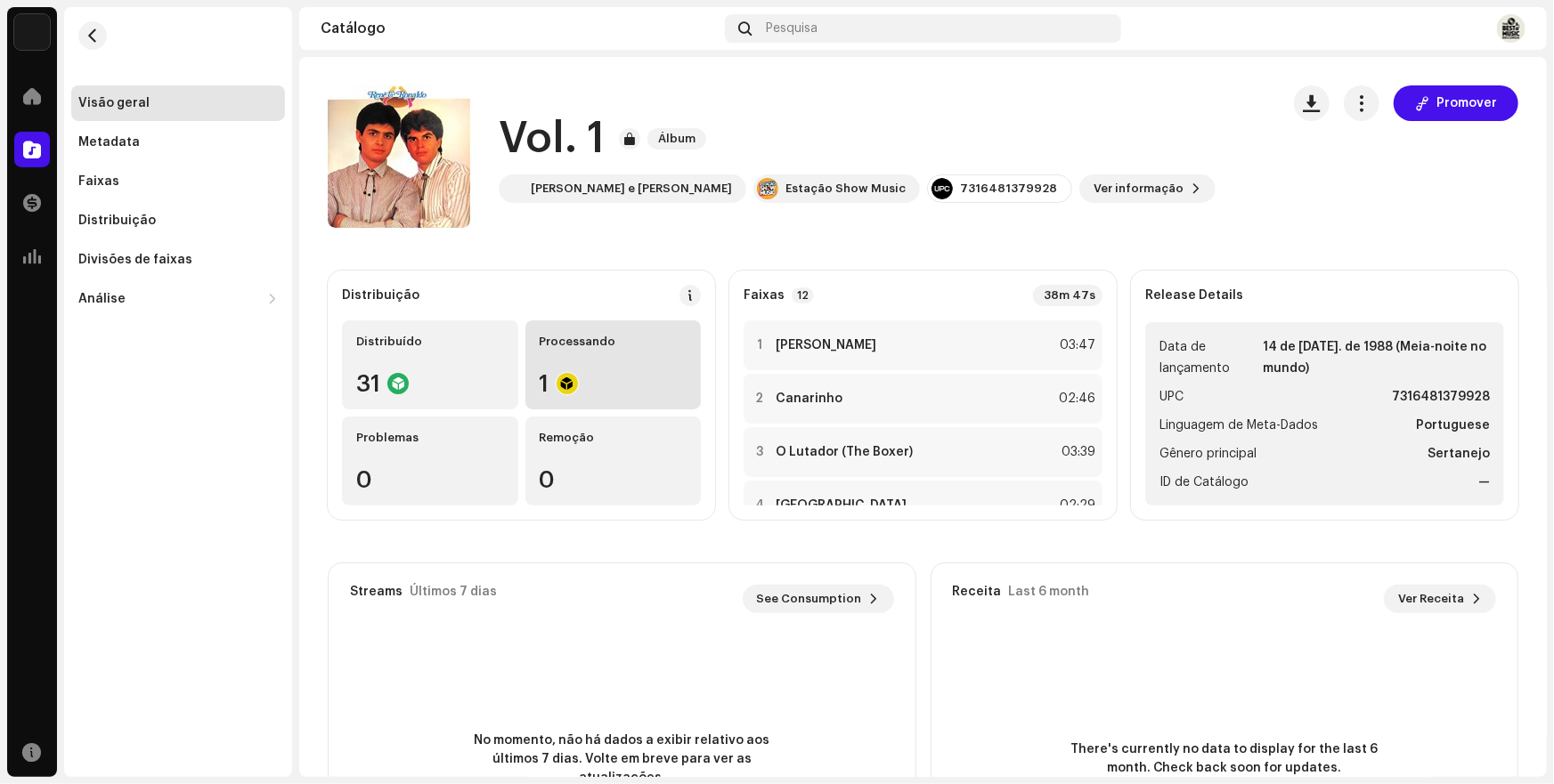
click at [578, 346] on div "Processando" at bounding box center [613, 342] width 148 height 15
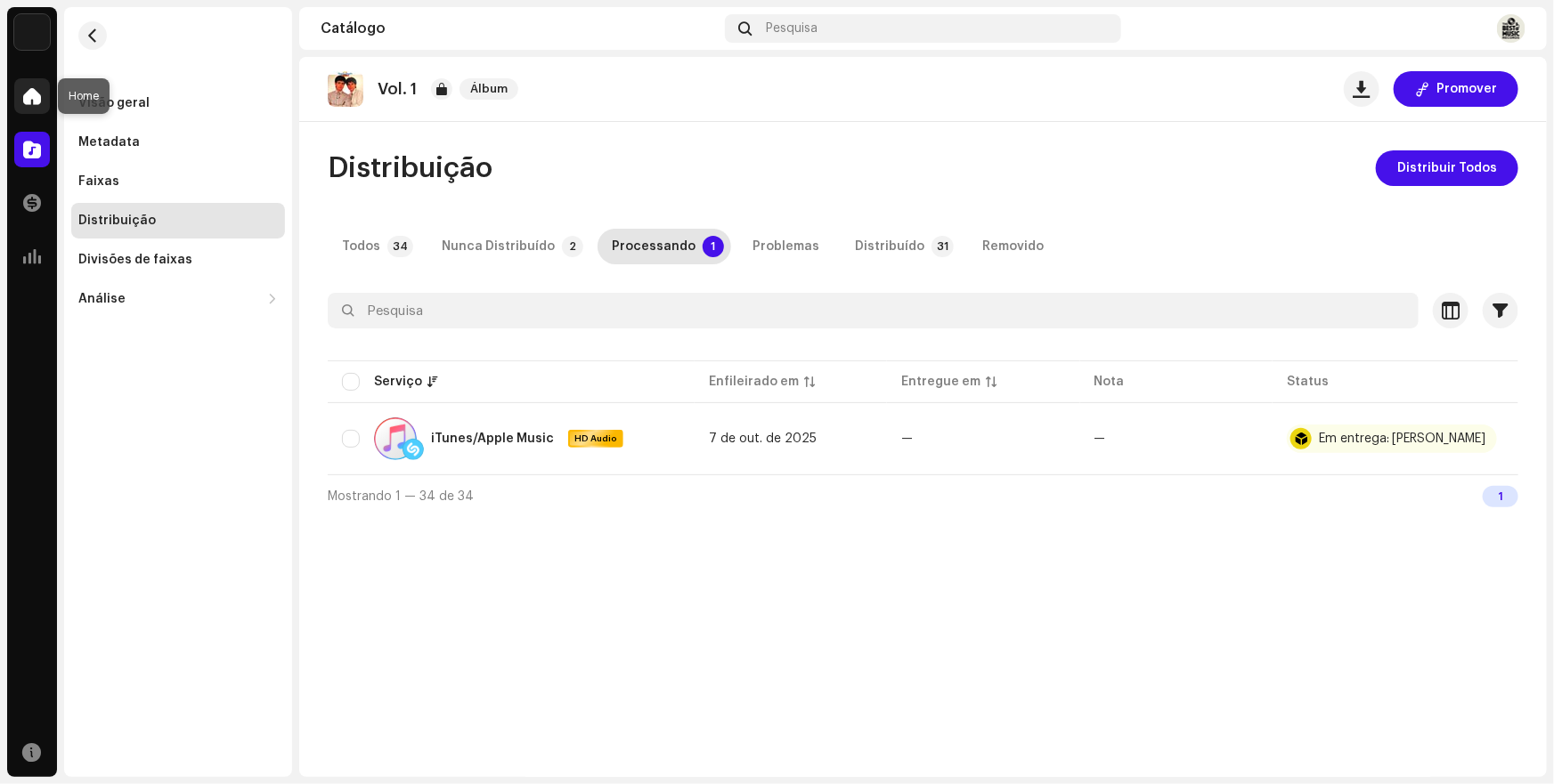
click at [25, 90] on span at bounding box center [32, 96] width 18 height 15
